Goal: Task Accomplishment & Management: Use online tool/utility

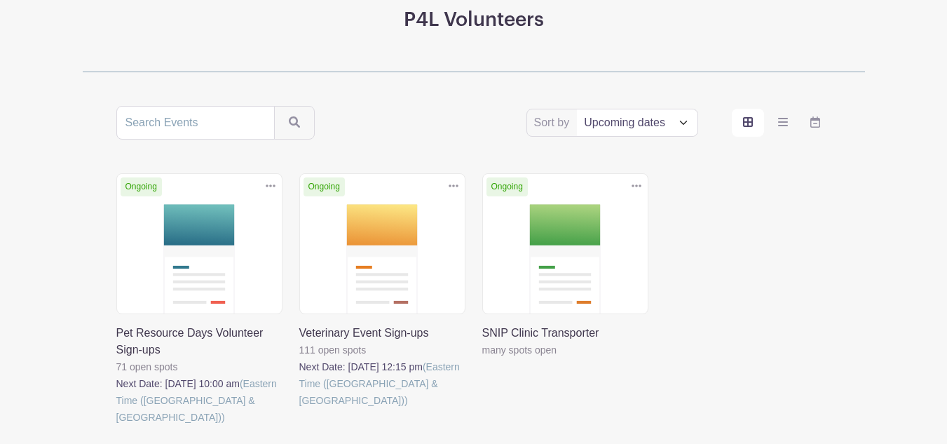
scroll to position [191, 0]
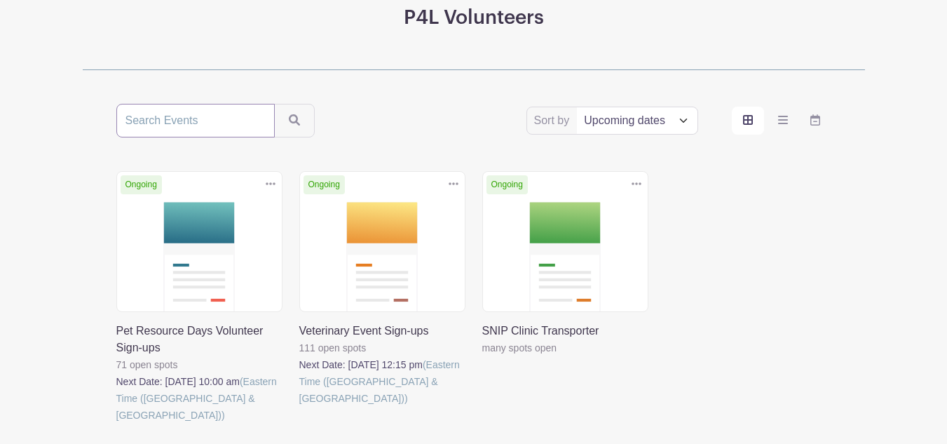
click at [207, 118] on input "search" at bounding box center [195, 121] width 158 height 34
click at [655, 120] on select "Title Recently modified Newest Upcoming dates" at bounding box center [637, 120] width 120 height 27
click at [750, 132] on label "order and view" at bounding box center [748, 121] width 32 height 28
click at [0, 0] on input "order and view" at bounding box center [0, 0] width 0 height 0
click at [778, 126] on label "order and view" at bounding box center [783, 121] width 32 height 28
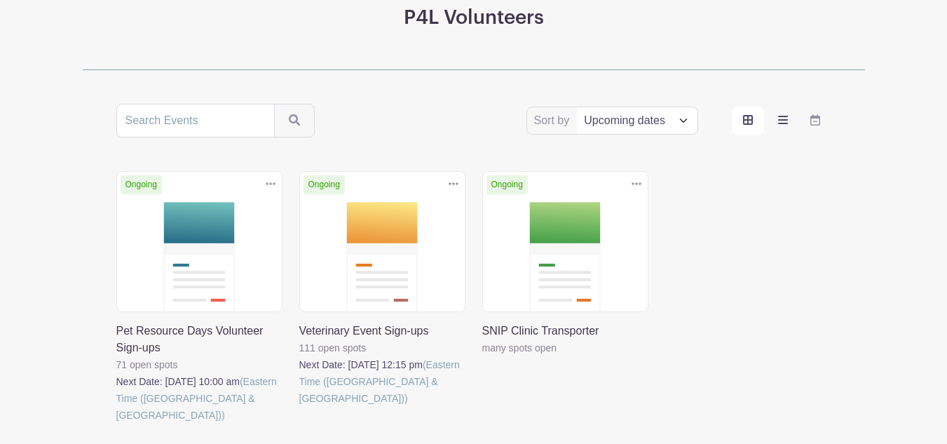
click at [0, 0] on input "order and view" at bounding box center [0, 0] width 0 height 0
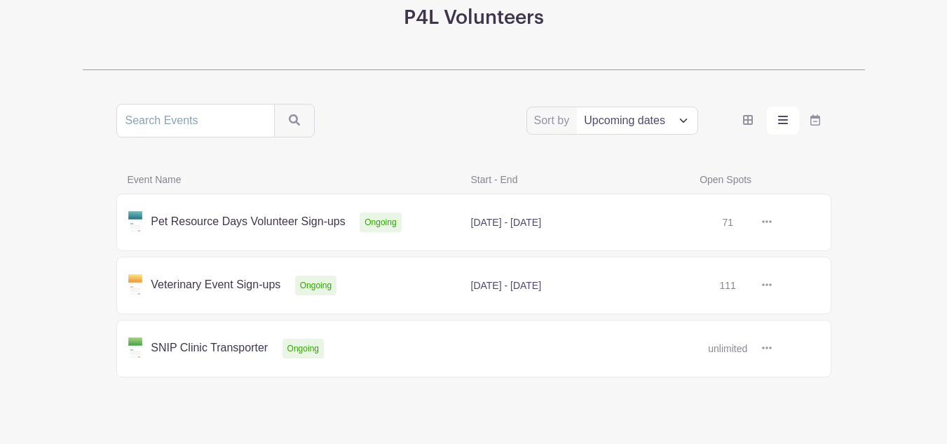
click at [771, 222] on link at bounding box center [771, 222] width 0 height 0
